Goal: Navigation & Orientation: Find specific page/section

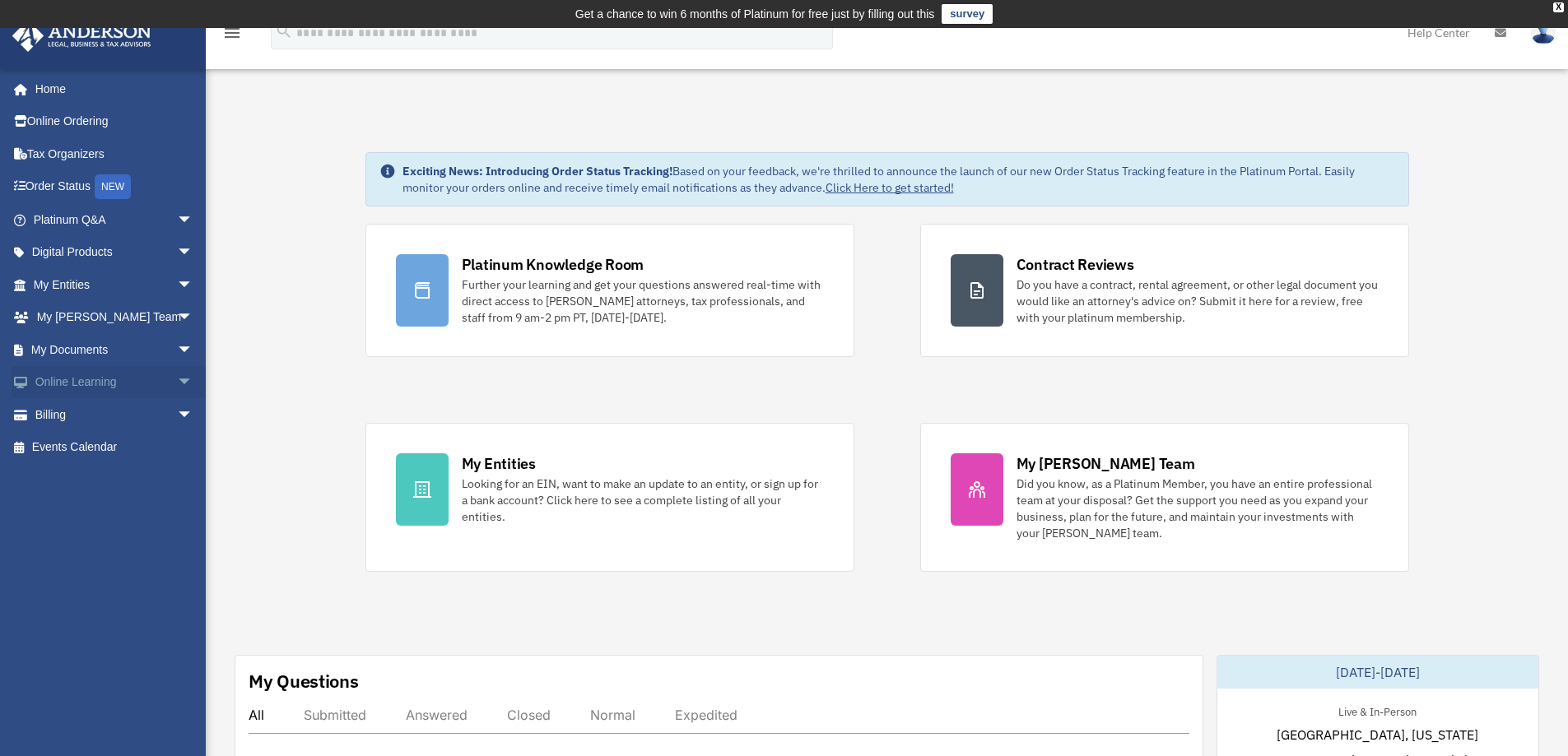
click at [92, 380] on link "Online Learning arrow_drop_down" at bounding box center [115, 382] width 206 height 33
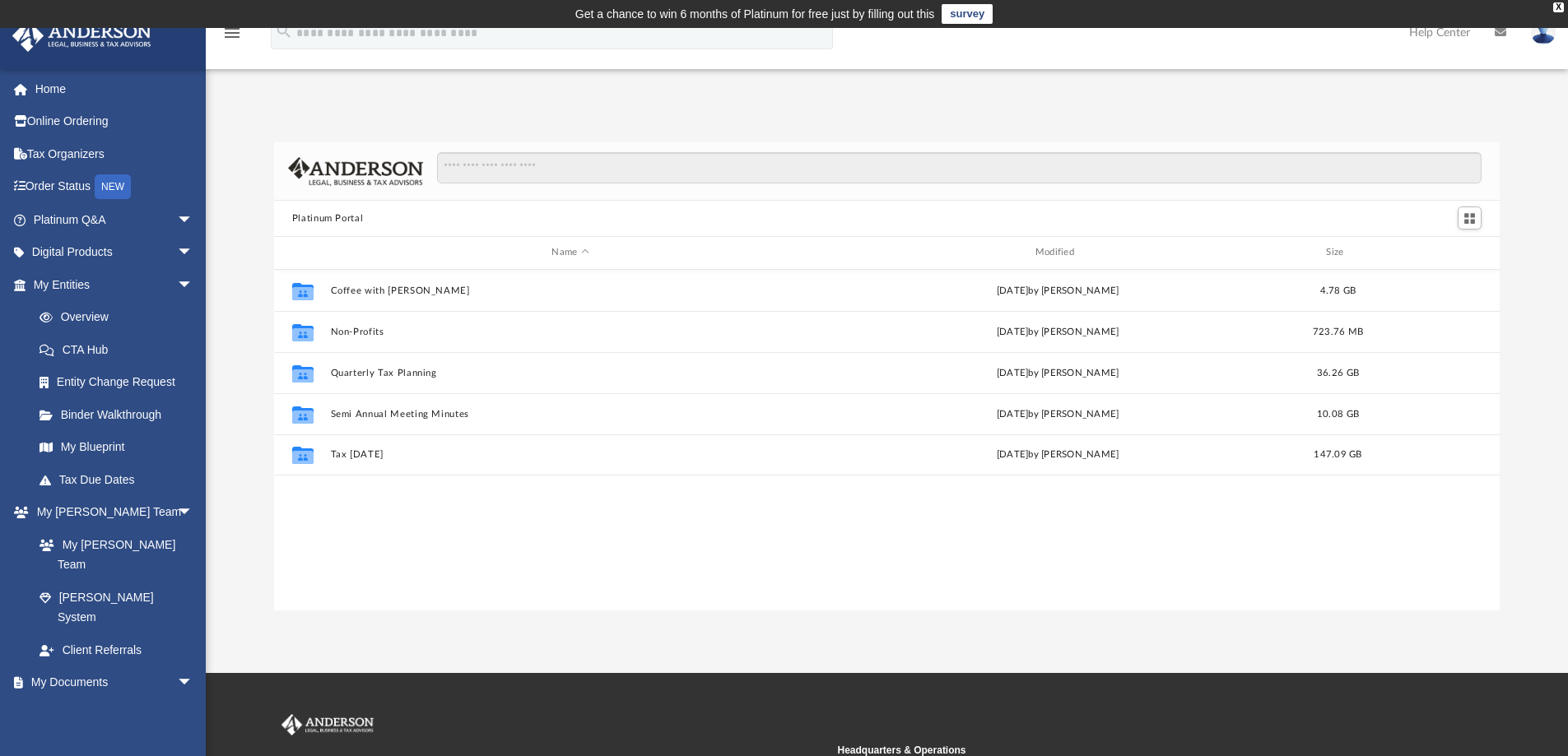
scroll to position [362, 1214]
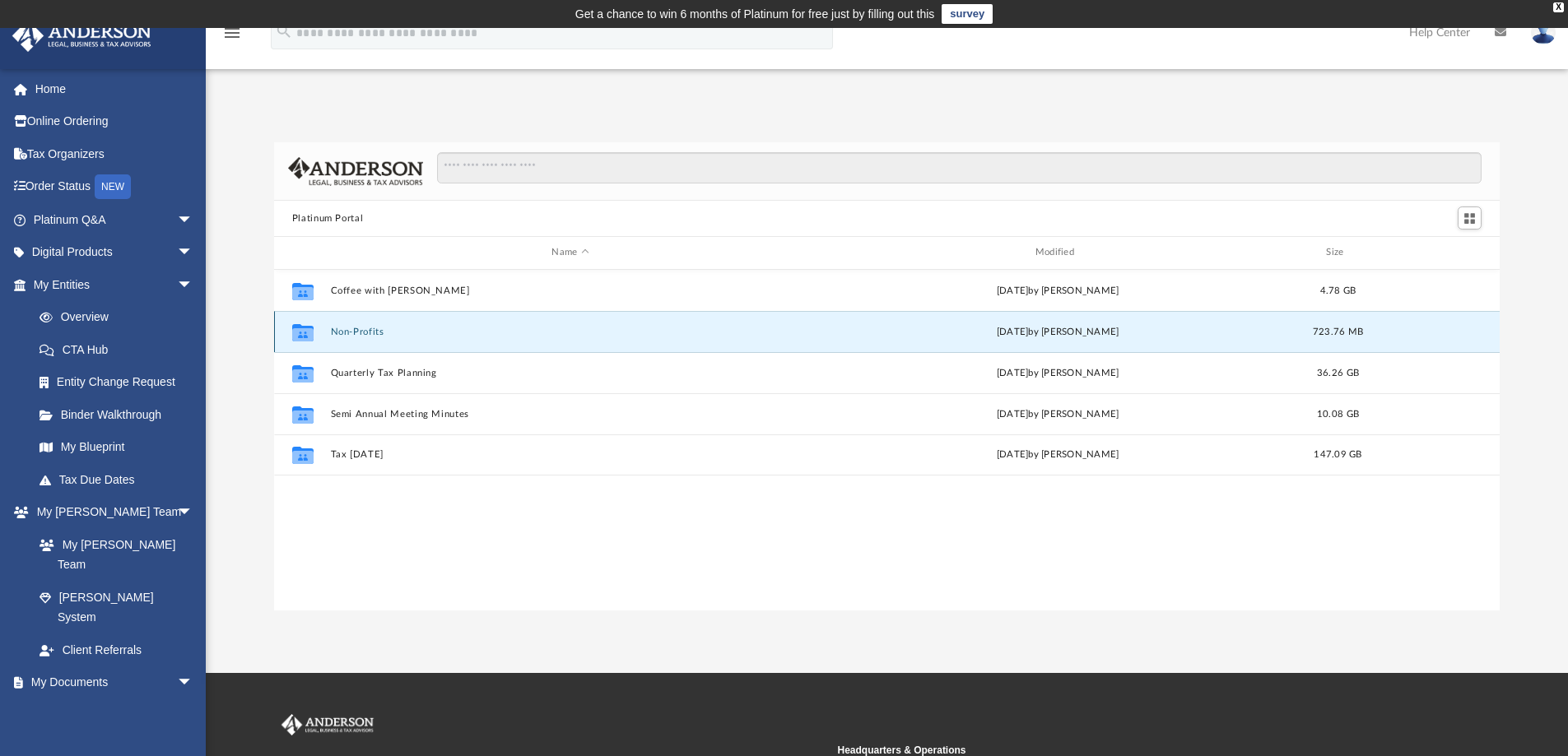
click at [354, 326] on button "Non-Profits" at bounding box center [570, 332] width 480 height 11
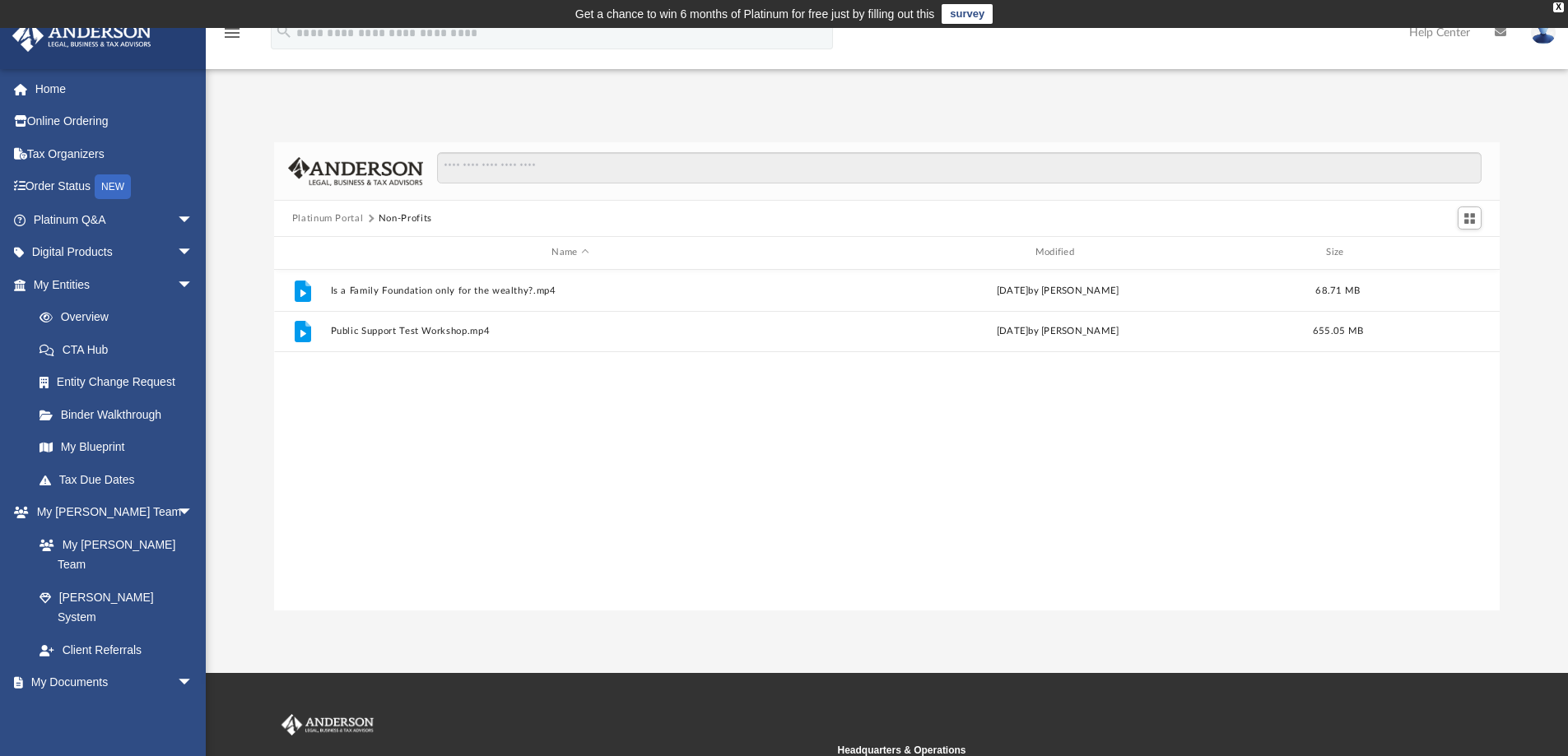
click at [335, 216] on button "Platinum Portal" at bounding box center [327, 219] width 71 height 14
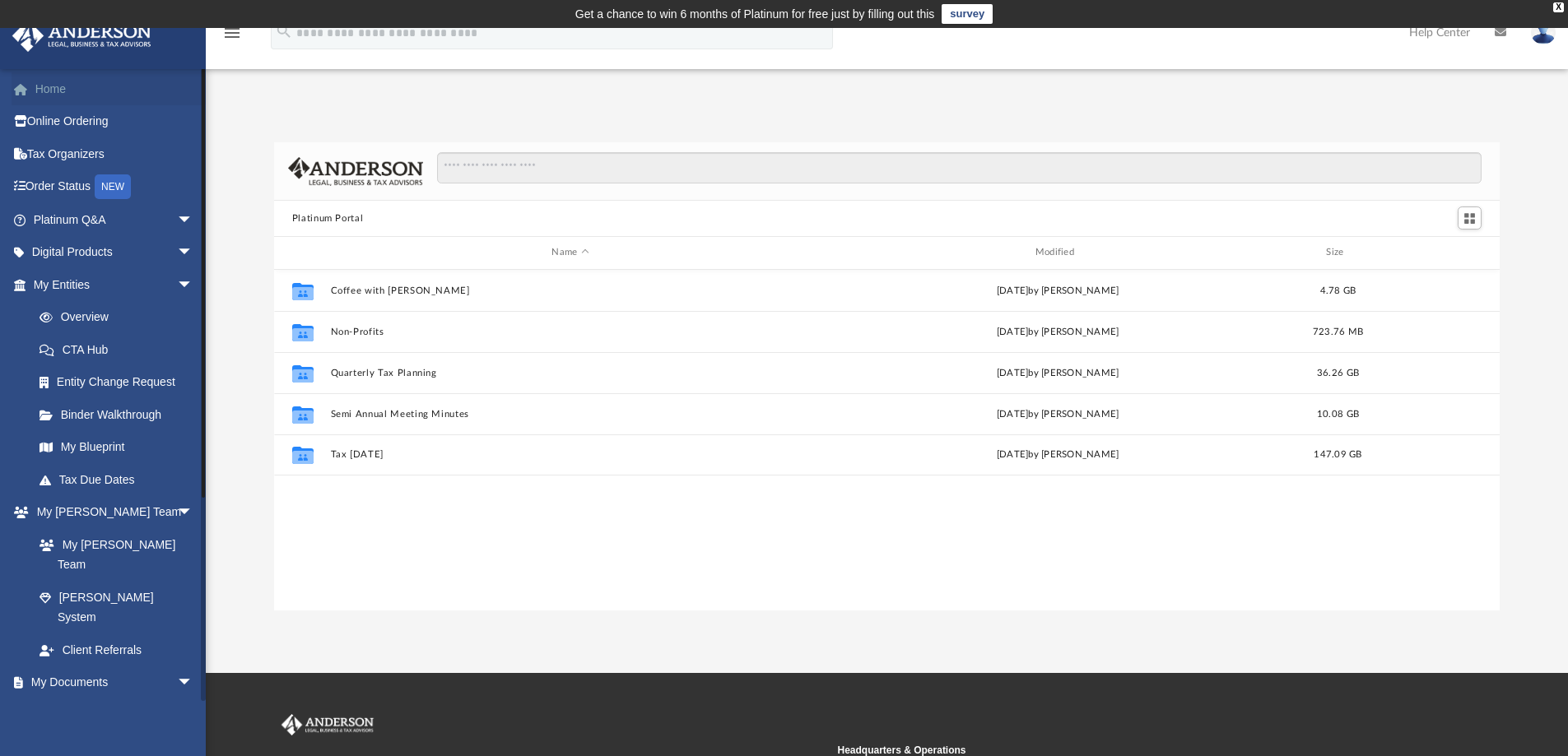
click at [46, 87] on link "Home" at bounding box center [115, 88] width 206 height 33
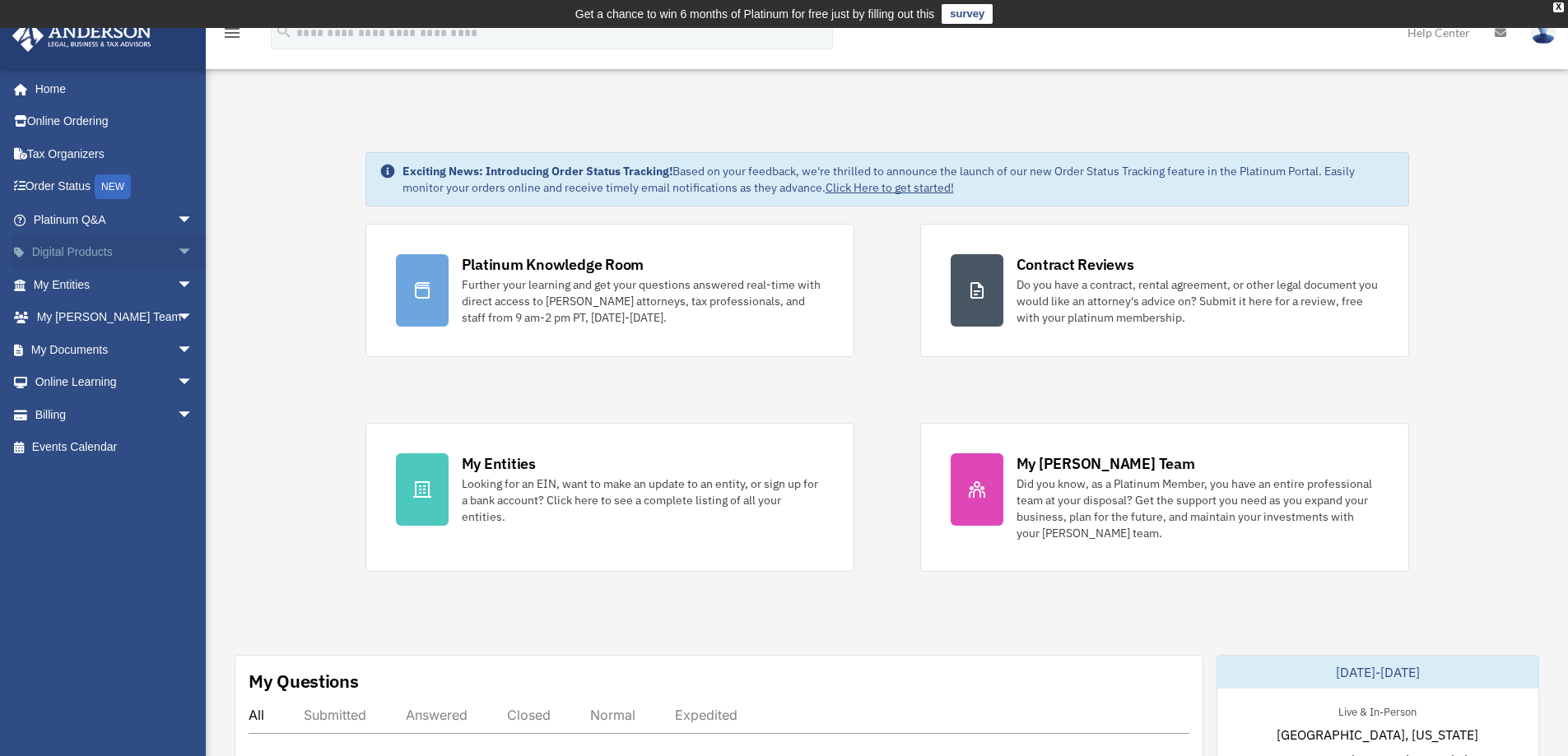
click at [57, 250] on link "Digital Products arrow_drop_down" at bounding box center [115, 252] width 206 height 33
